Goal: Information Seeking & Learning: Find specific fact

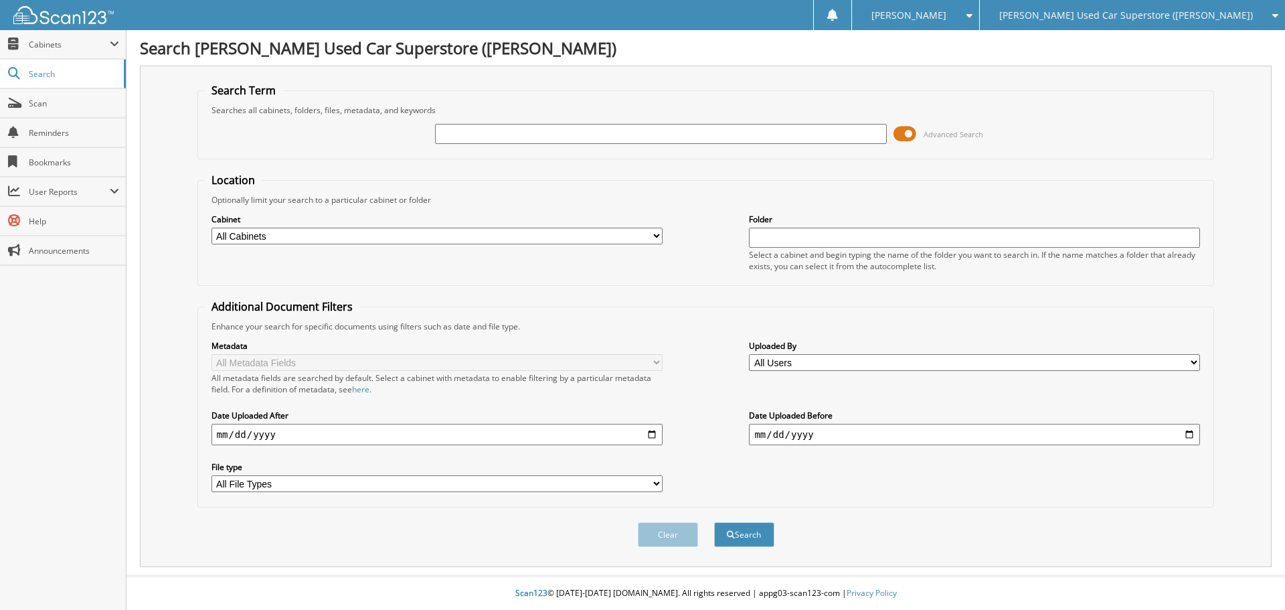
drag, startPoint x: 564, startPoint y: 135, endPoint x: 570, endPoint y: 133, distance: 6.8
click at [564, 135] on input "text" at bounding box center [660, 134] width 451 height 20
type input "16487"
click at [714, 522] on button "Search" at bounding box center [744, 534] width 60 height 25
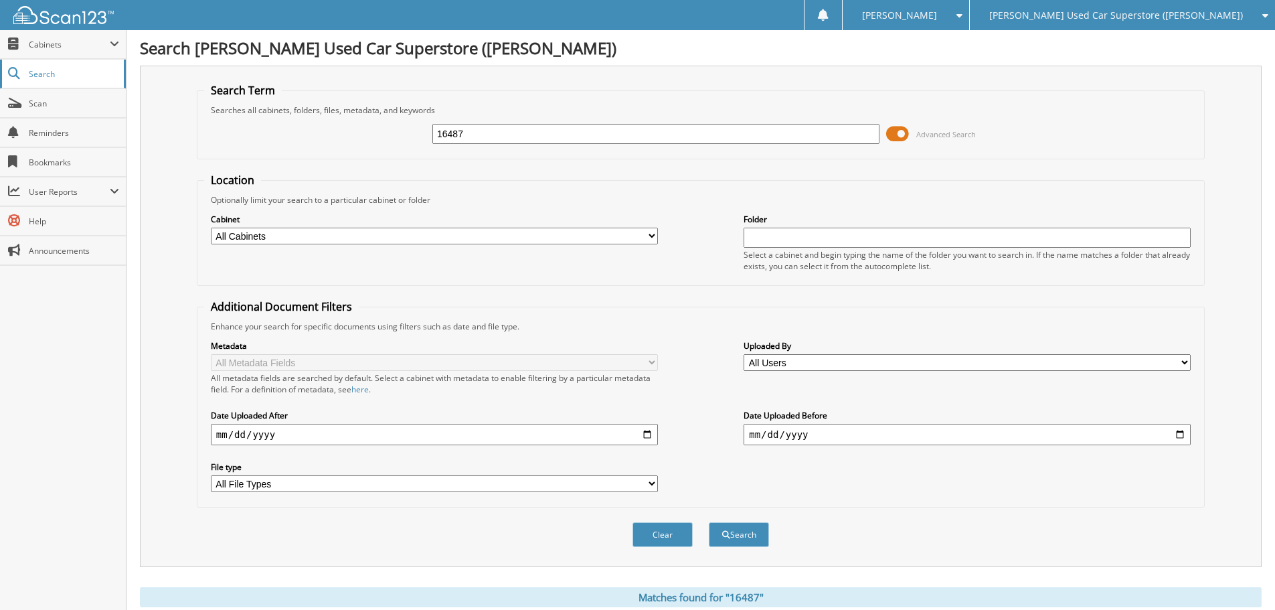
click at [44, 65] on link "Search" at bounding box center [63, 74] width 126 height 29
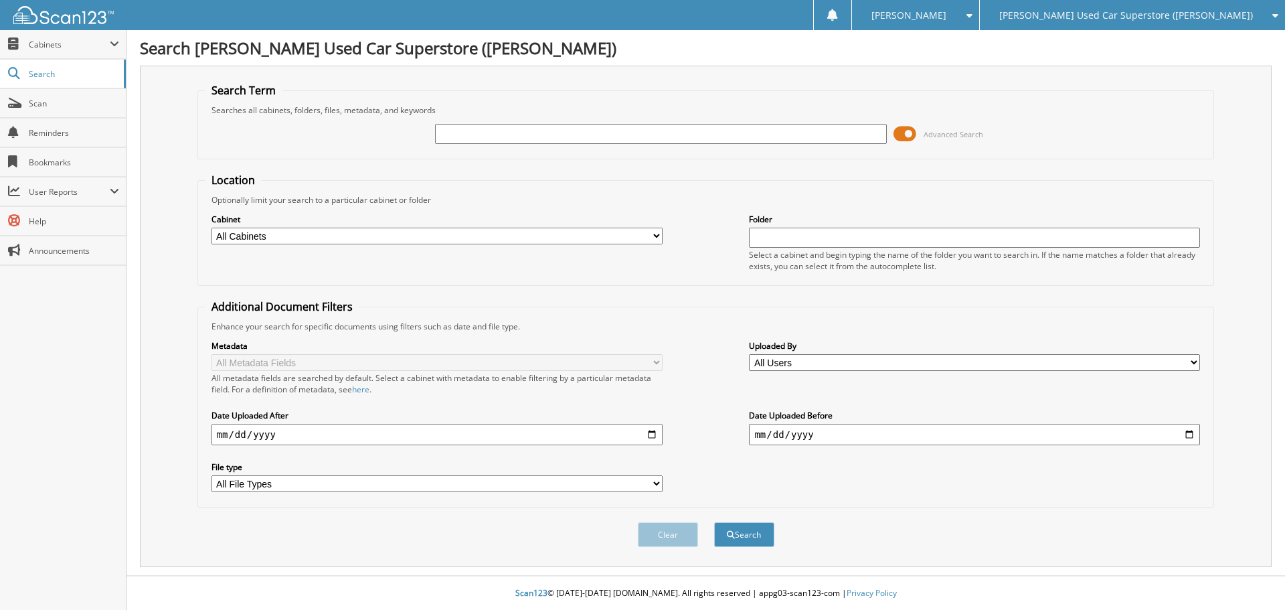
click at [40, 44] on span "Cabinets" at bounding box center [69, 44] width 81 height 11
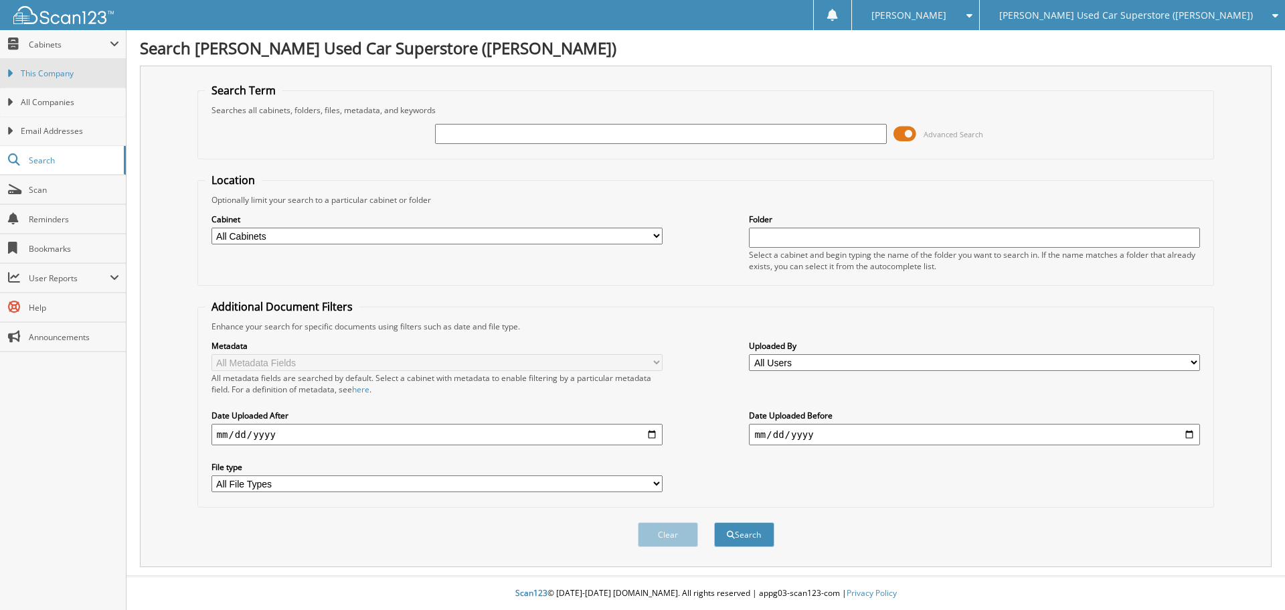
click at [37, 79] on span "This Company" at bounding box center [70, 74] width 98 height 12
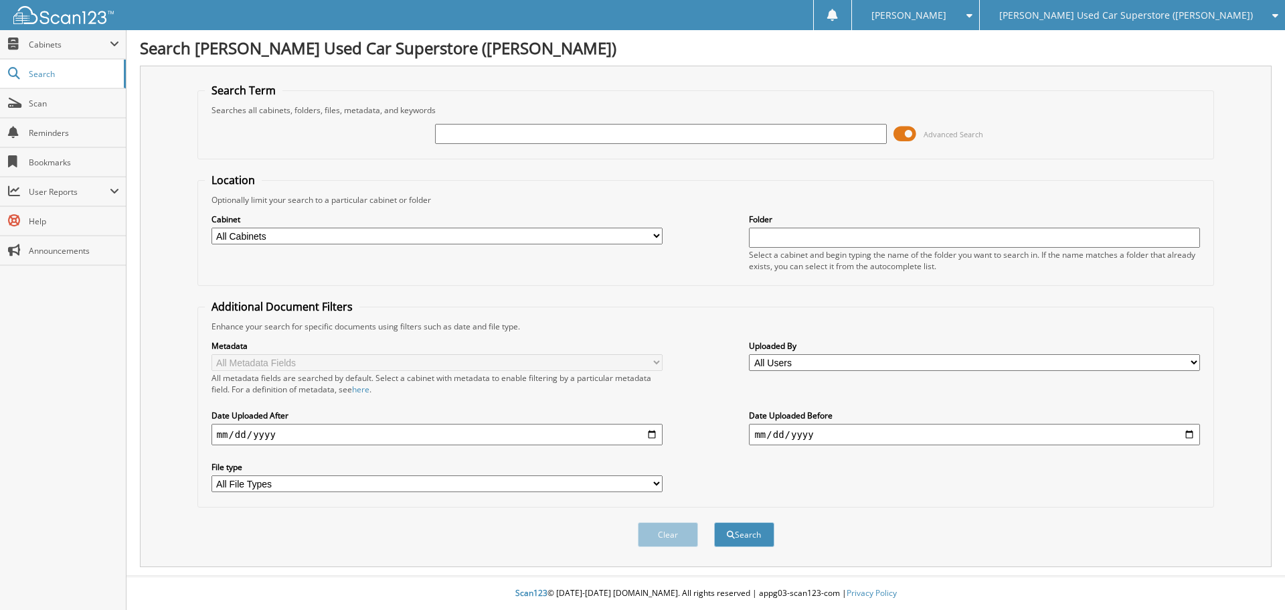
click at [510, 132] on input "text" at bounding box center [660, 134] width 451 height 20
type input "16487"
click at [714, 522] on button "Search" at bounding box center [744, 534] width 60 height 25
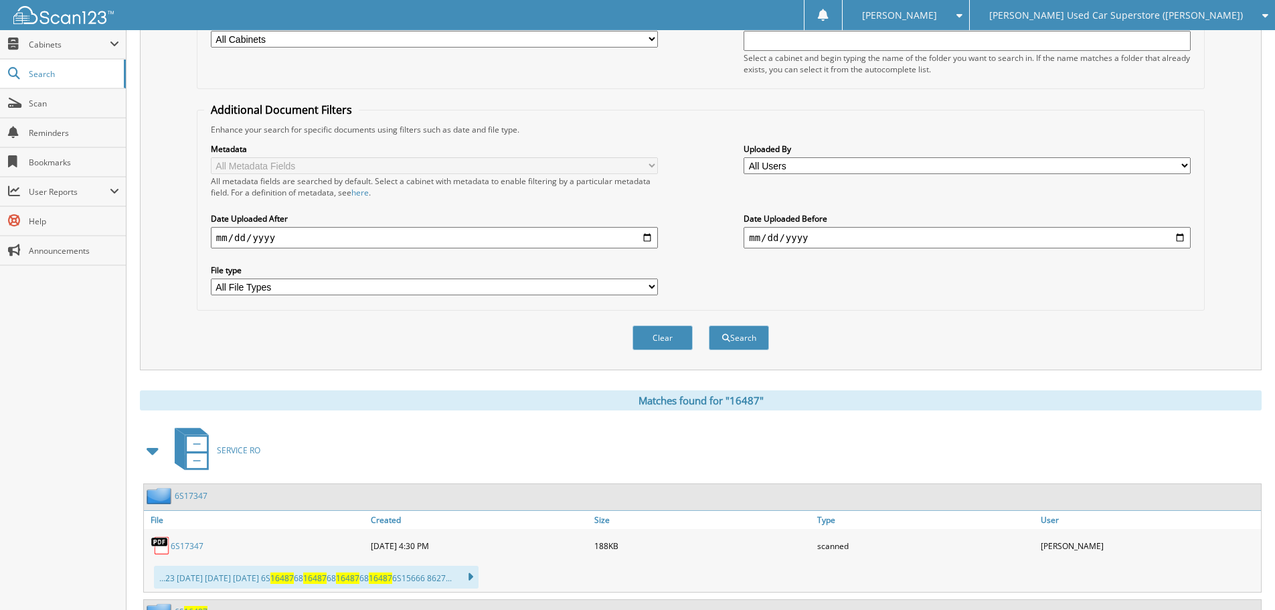
scroll to position [453, 0]
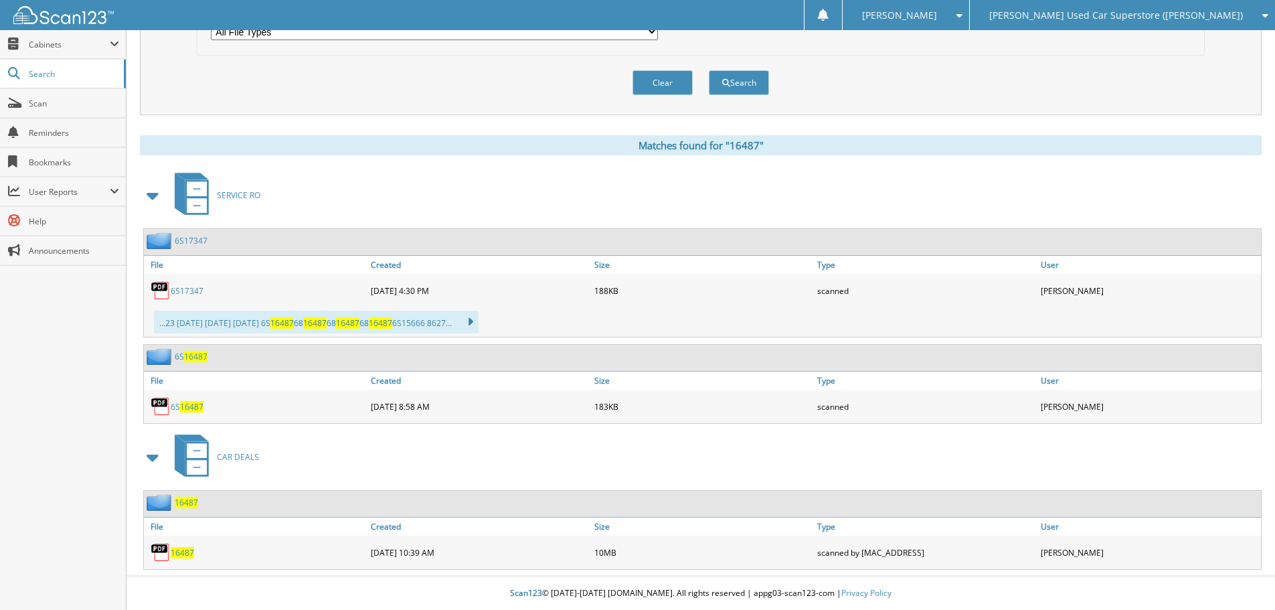
click at [186, 552] on span "16487" at bounding box center [182, 552] width 23 height 11
